Goal: Navigation & Orientation: Find specific page/section

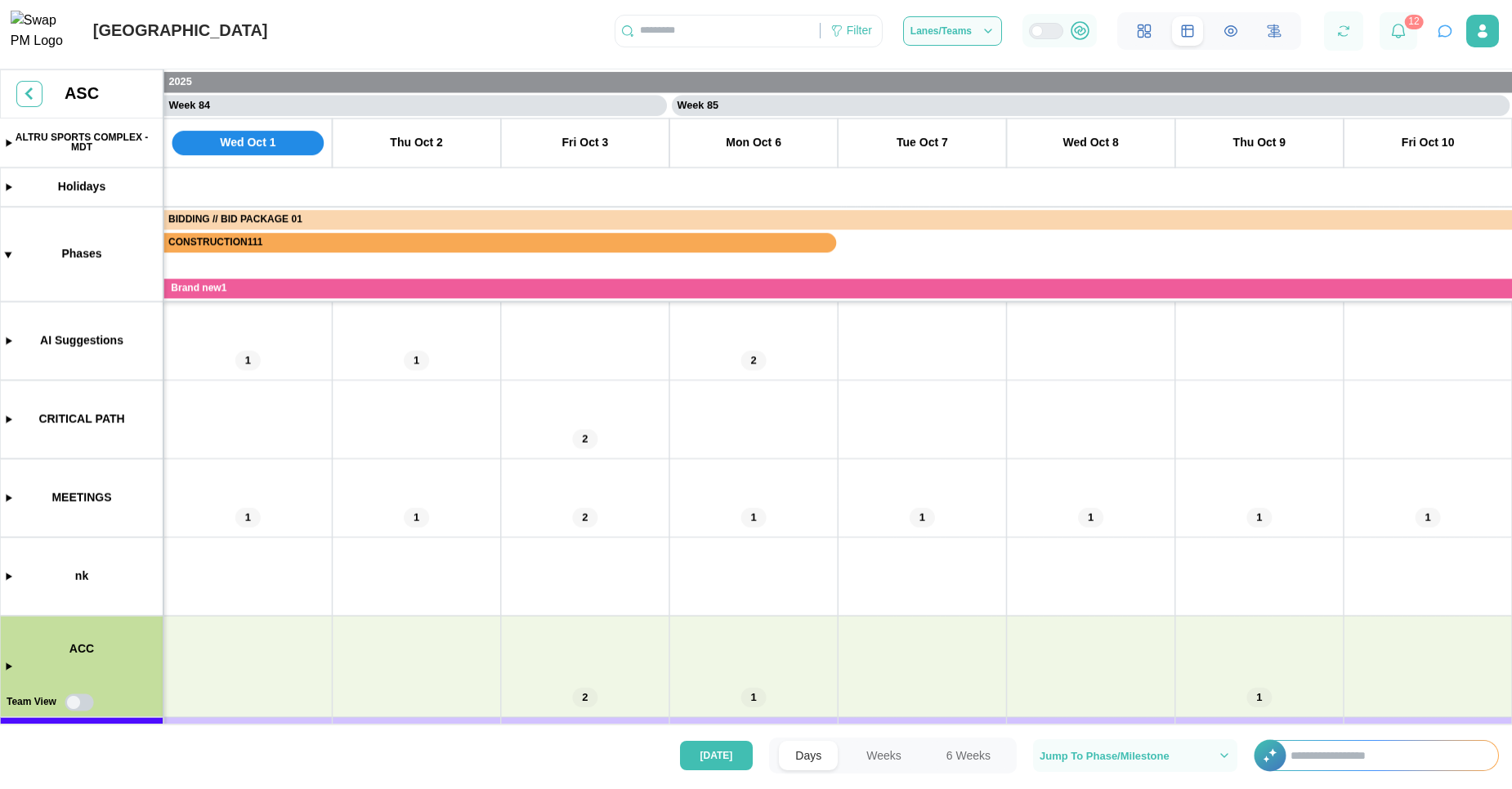
click at [1145, 43] on button at bounding box center [1144, 32] width 31 height 30
click at [940, 34] on span "Lanes/Teams" at bounding box center [941, 31] width 61 height 10
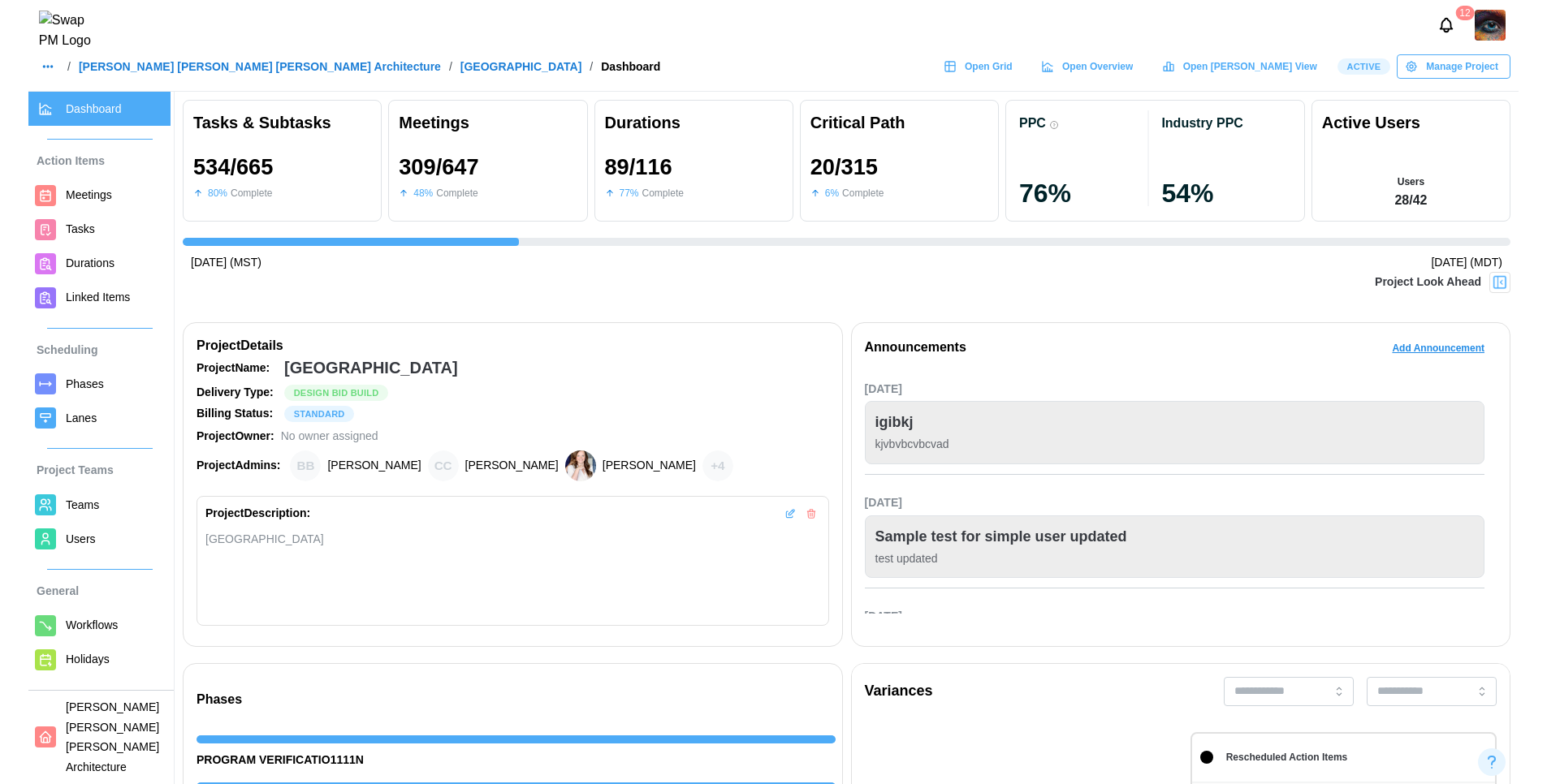
scroll to position [0, 15307]
